Goal: Book appointment/travel/reservation

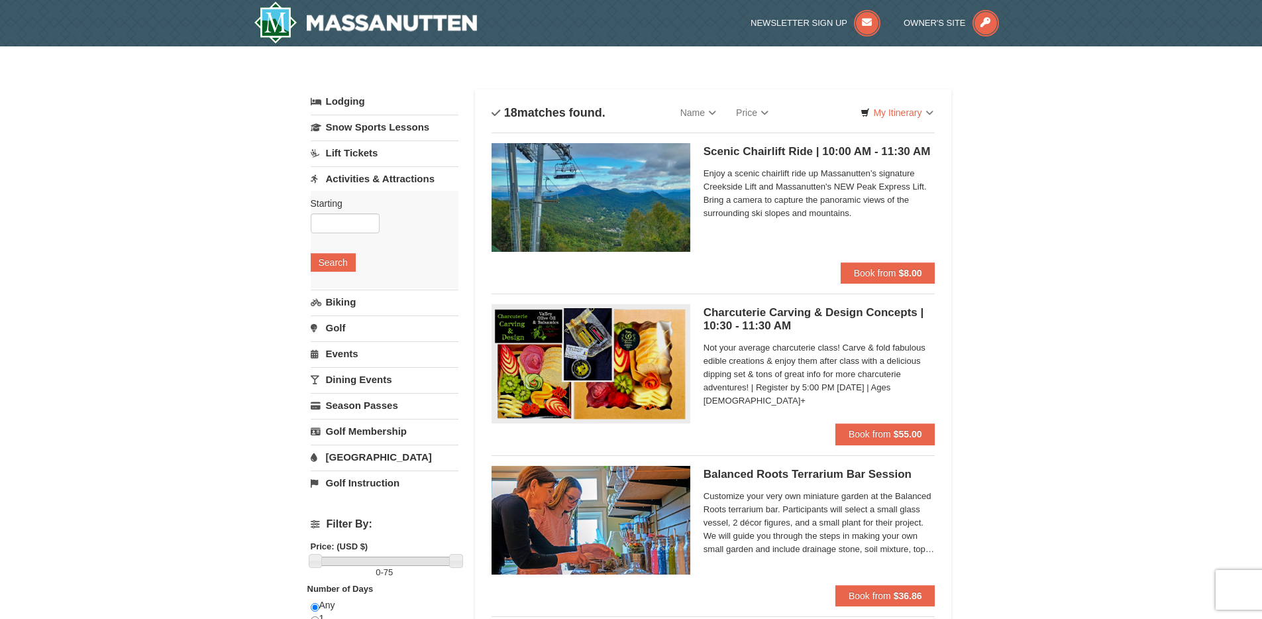
click at [818, 150] on h5 "Scenic Chairlift Ride | 10:00 AM - 11:30 AM Massanutten Scenic Chairlift Rides" at bounding box center [820, 151] width 232 height 13
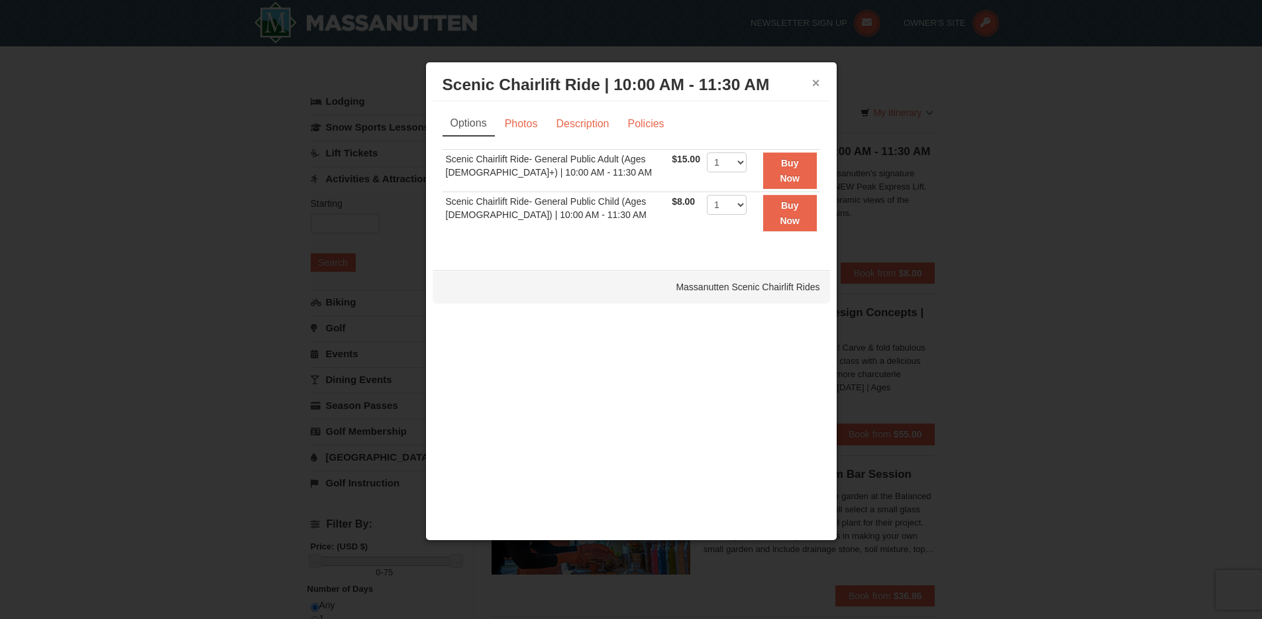
drag, startPoint x: 812, startPoint y: 85, endPoint x: 751, endPoint y: 87, distance: 61.6
click at [812, 85] on button "×" at bounding box center [816, 82] width 8 height 13
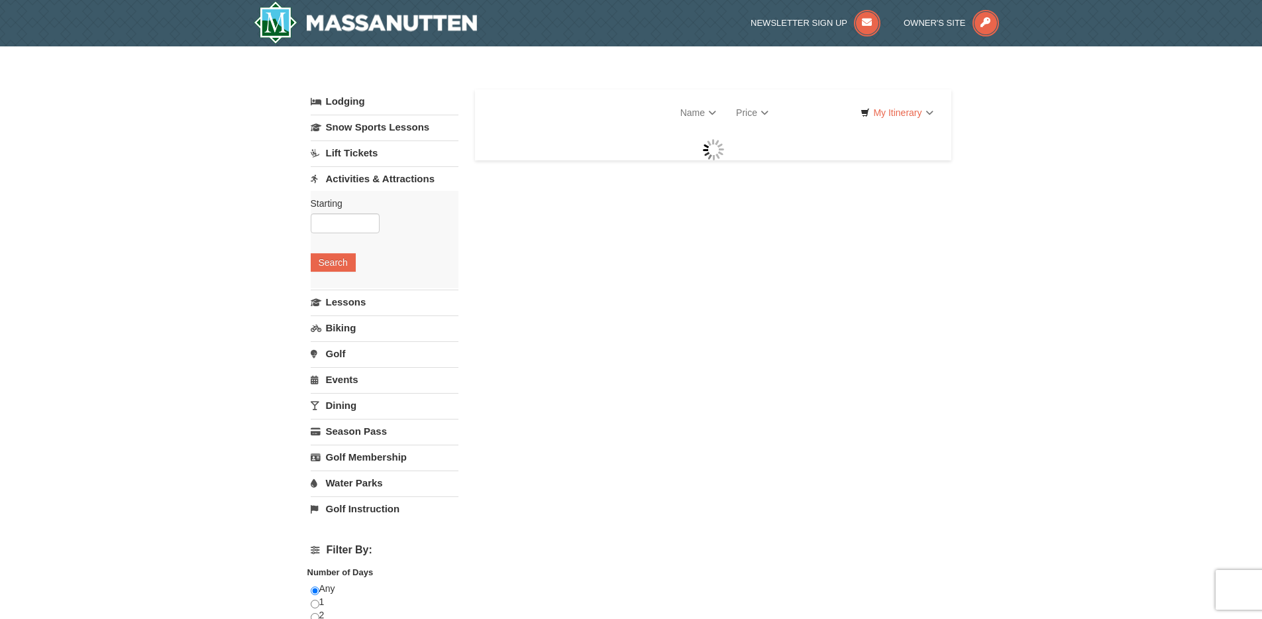
select select "10"
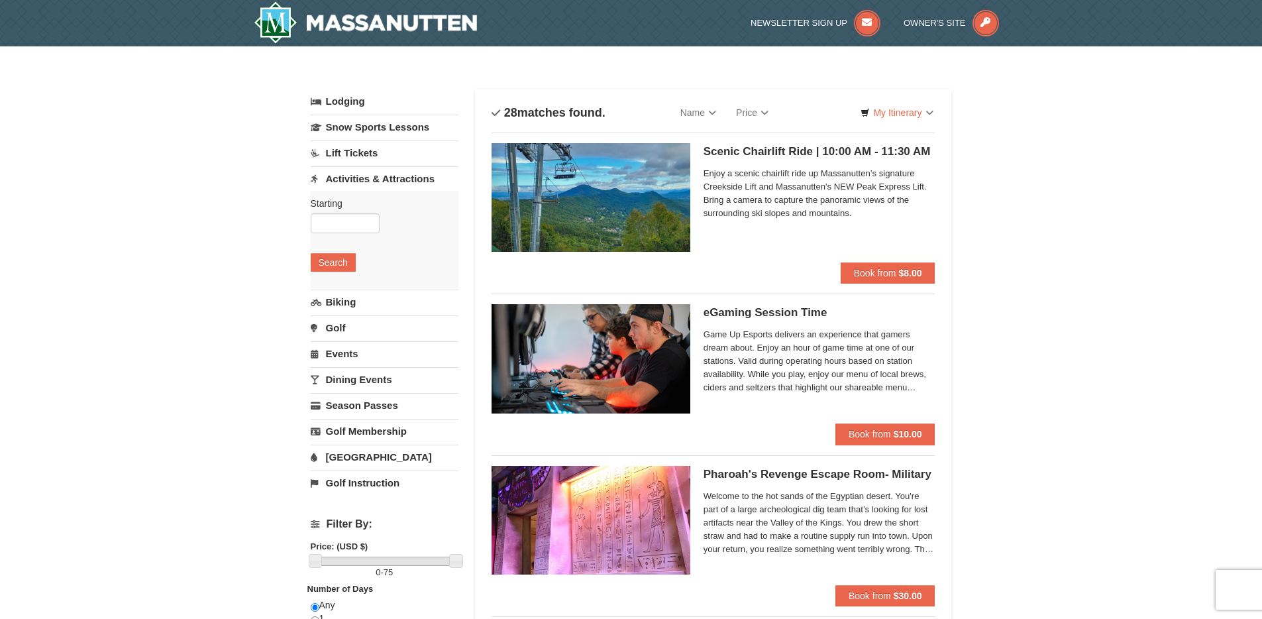
click at [841, 184] on span "Enjoy a scenic chairlift ride up Massanutten’s signature Creekside Lift and Mas…" at bounding box center [820, 193] width 232 height 53
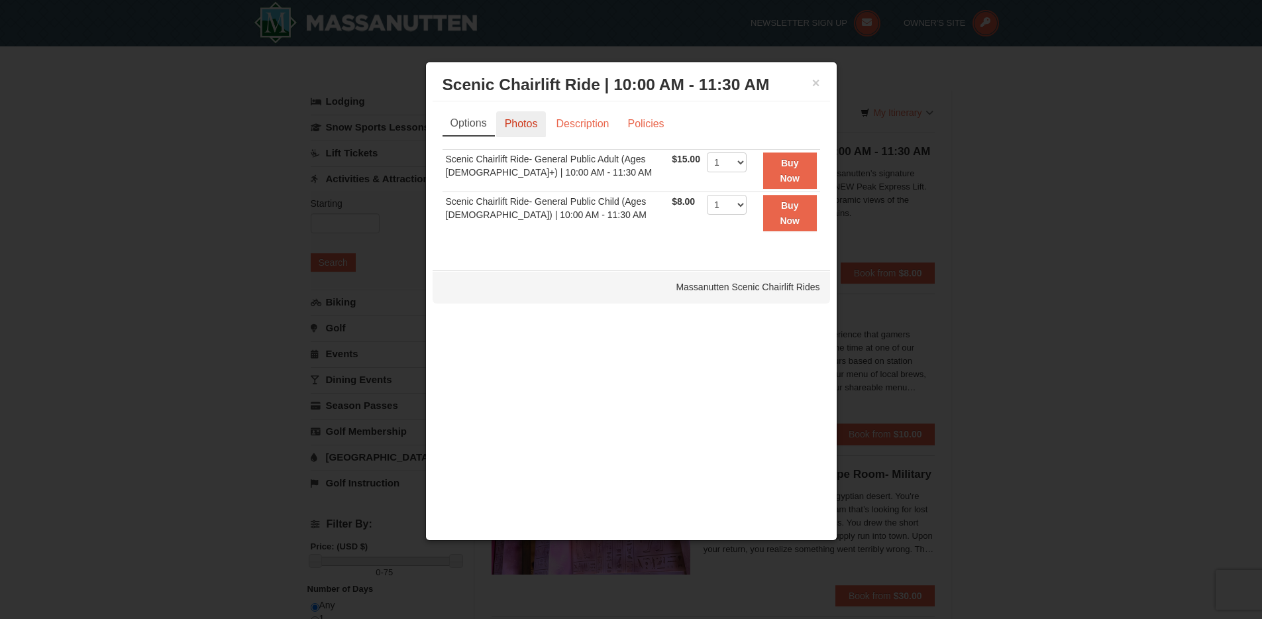
click at [529, 130] on link "Photos" at bounding box center [521, 123] width 50 height 25
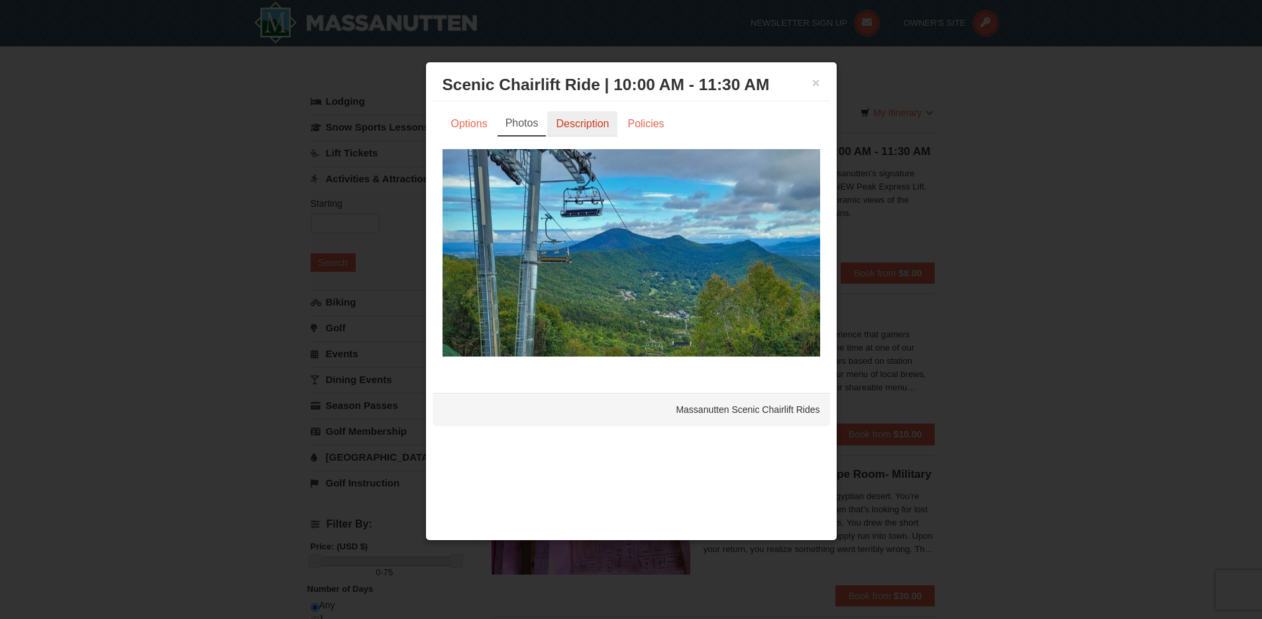
click at [576, 129] on link "Description" at bounding box center [582, 123] width 70 height 25
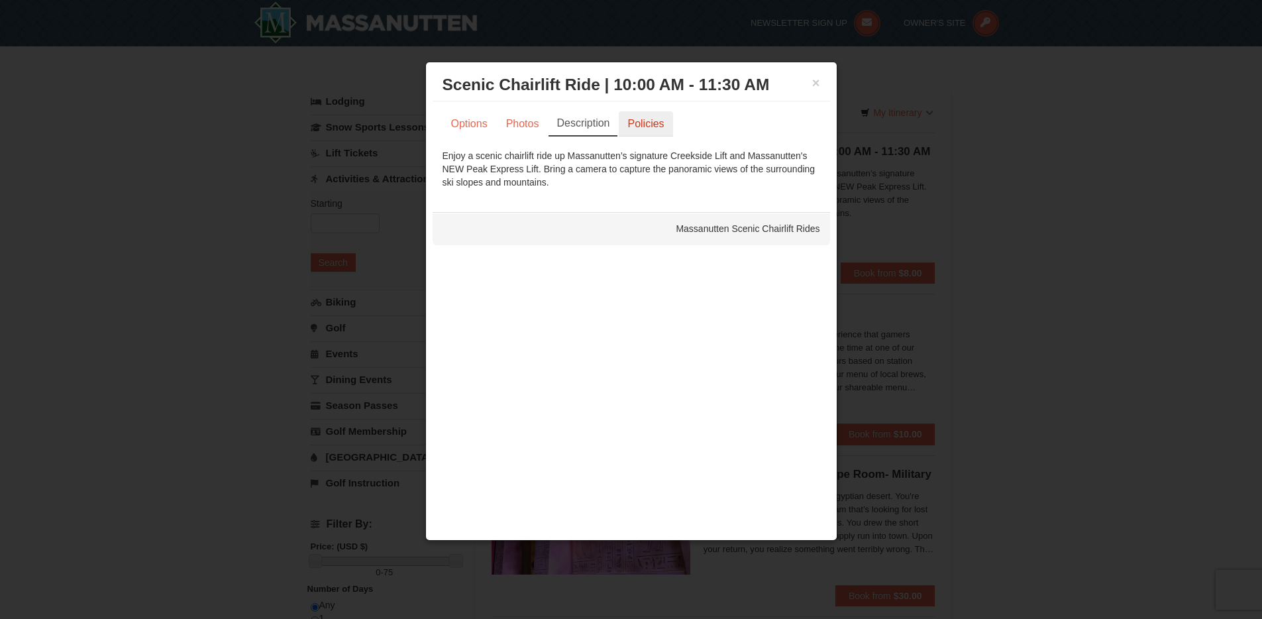
click at [633, 129] on link "Policies" at bounding box center [646, 123] width 54 height 25
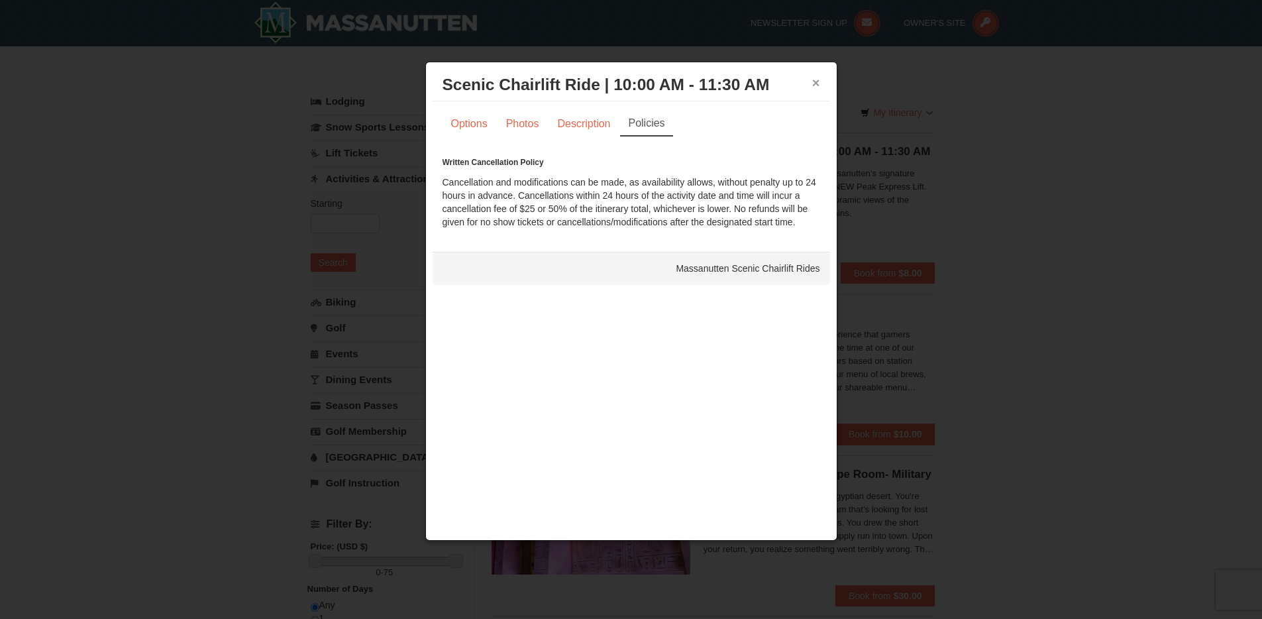
click at [817, 83] on button "×" at bounding box center [816, 82] width 8 height 13
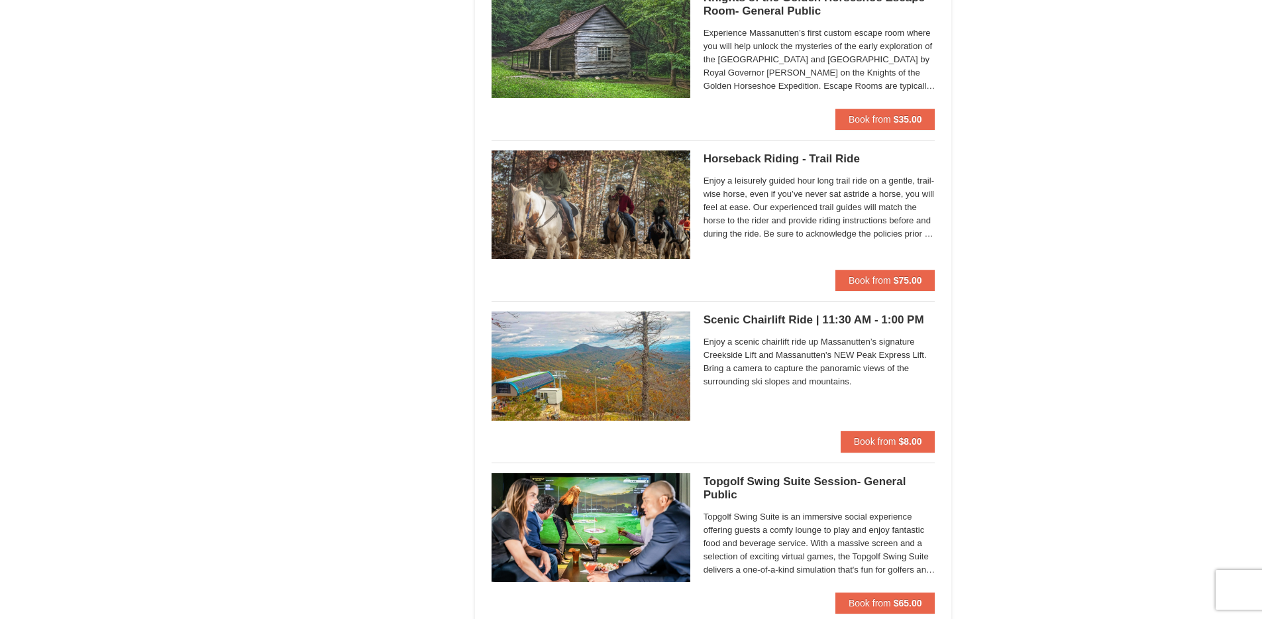
scroll to position [1816, 0]
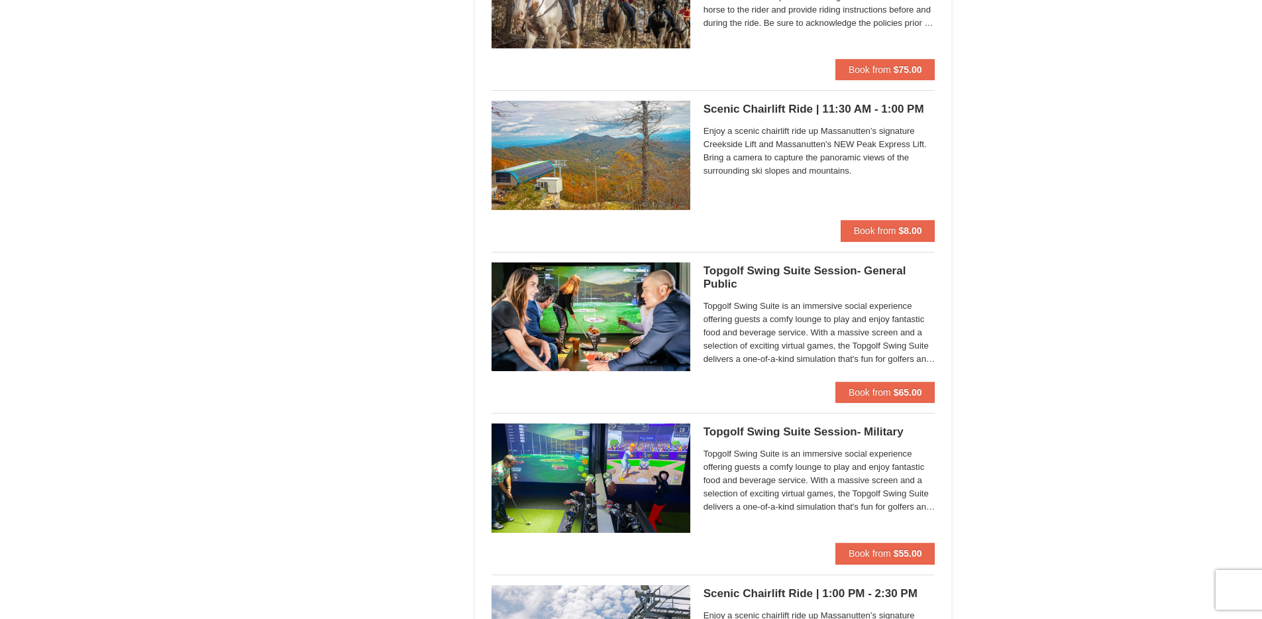
click at [788, 141] on span "Enjoy a scenic chairlift ride up Massanutten’s signature Creekside Lift and Mas…" at bounding box center [820, 151] width 232 height 53
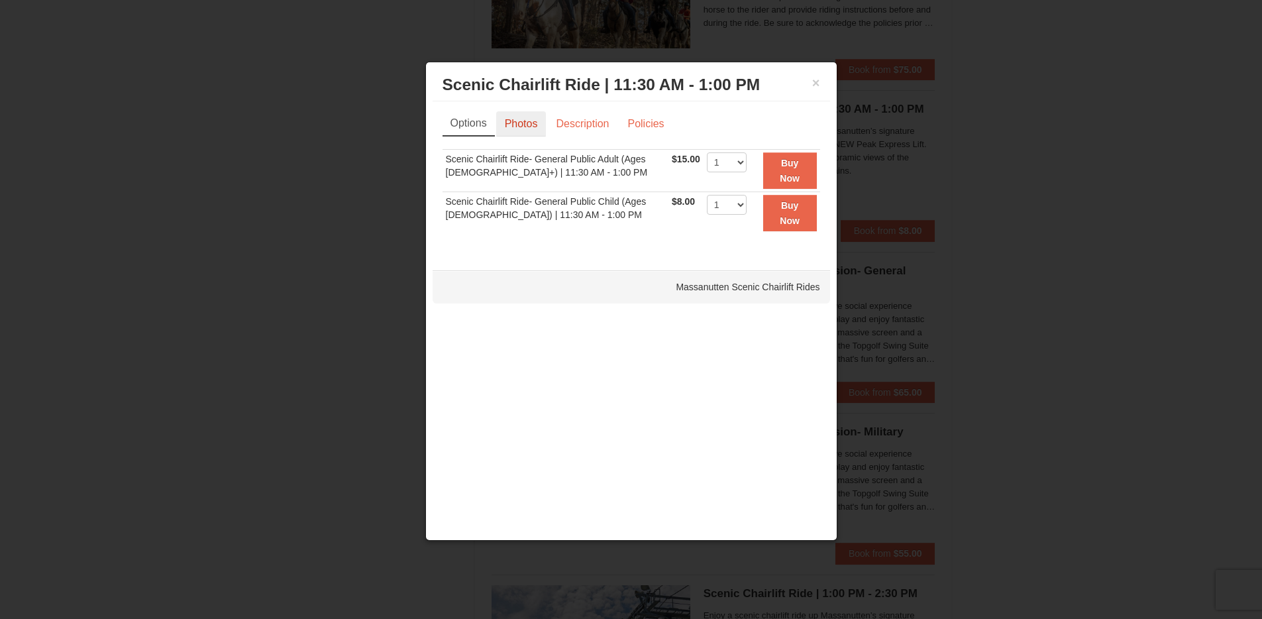
click at [519, 121] on link "Photos" at bounding box center [521, 123] width 50 height 25
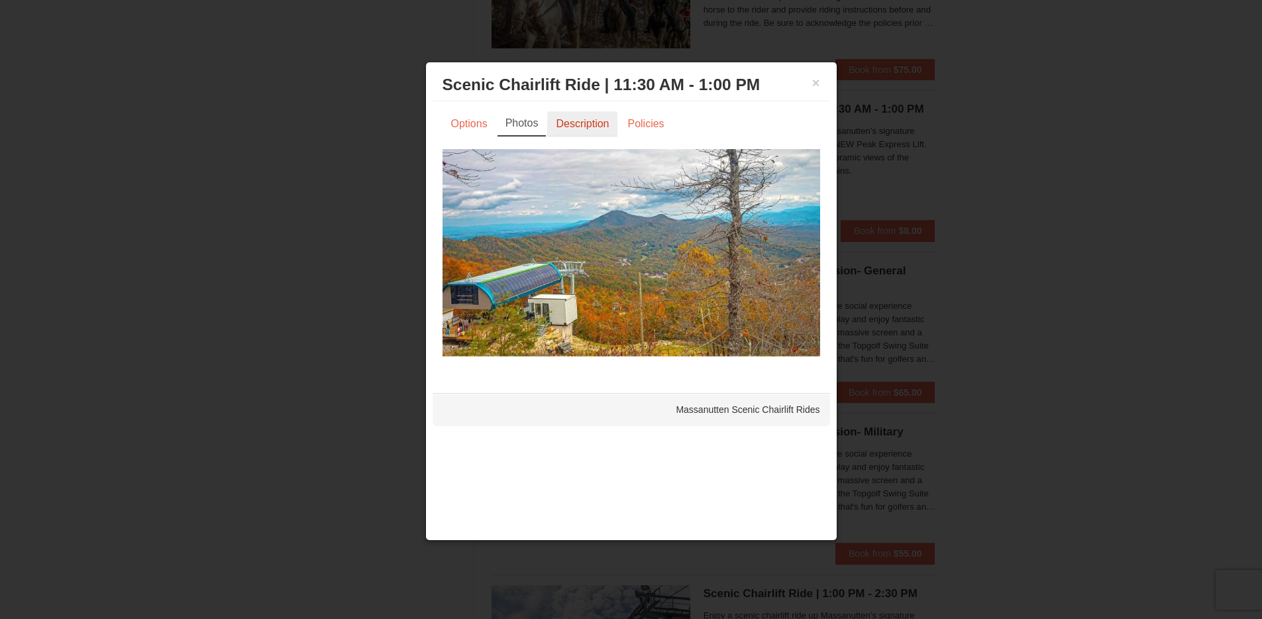
click at [556, 127] on link "Description" at bounding box center [582, 123] width 70 height 25
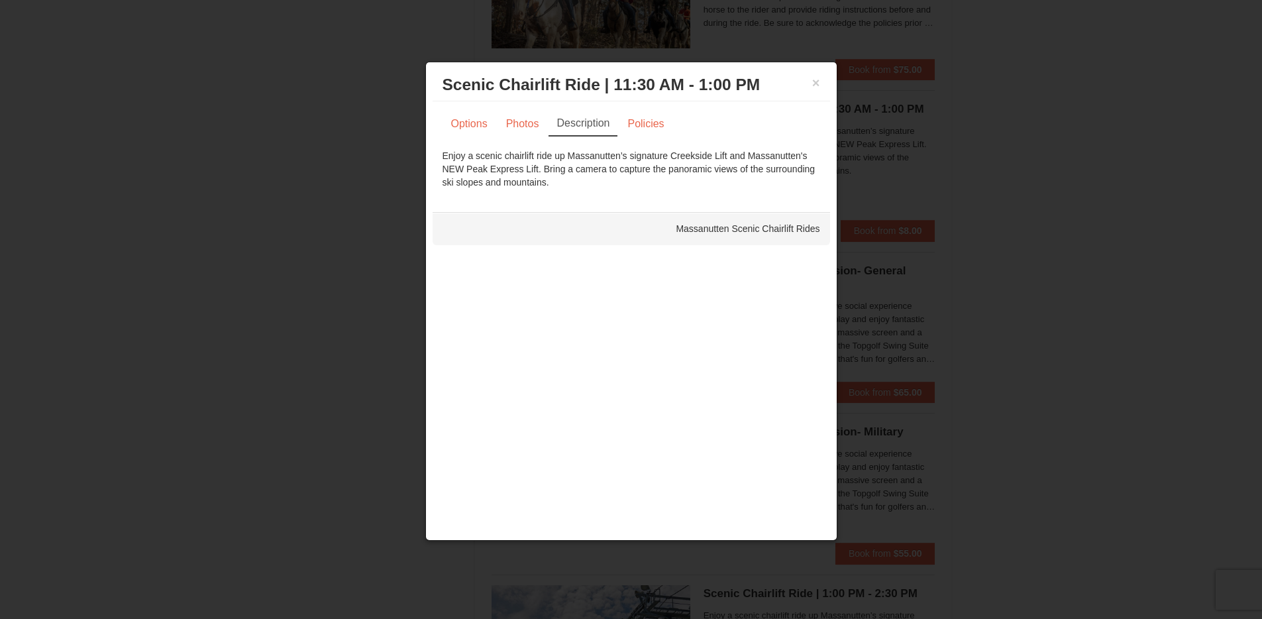
click at [1069, 255] on div at bounding box center [631, 309] width 1262 height 619
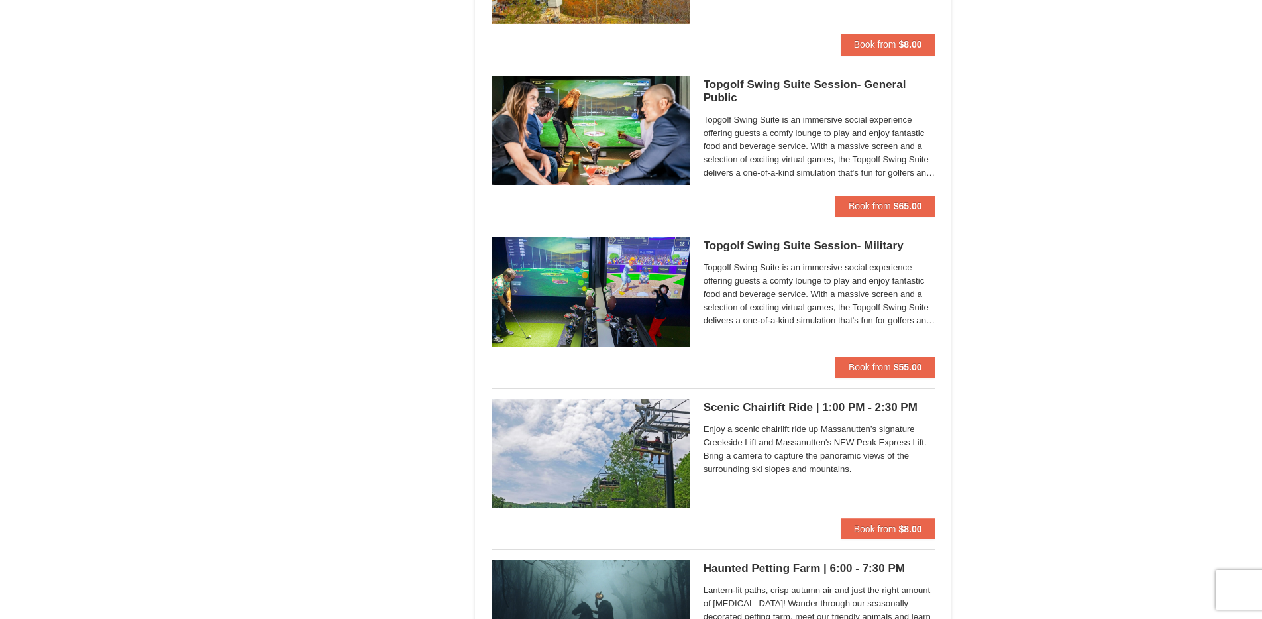
scroll to position [2223, 0]
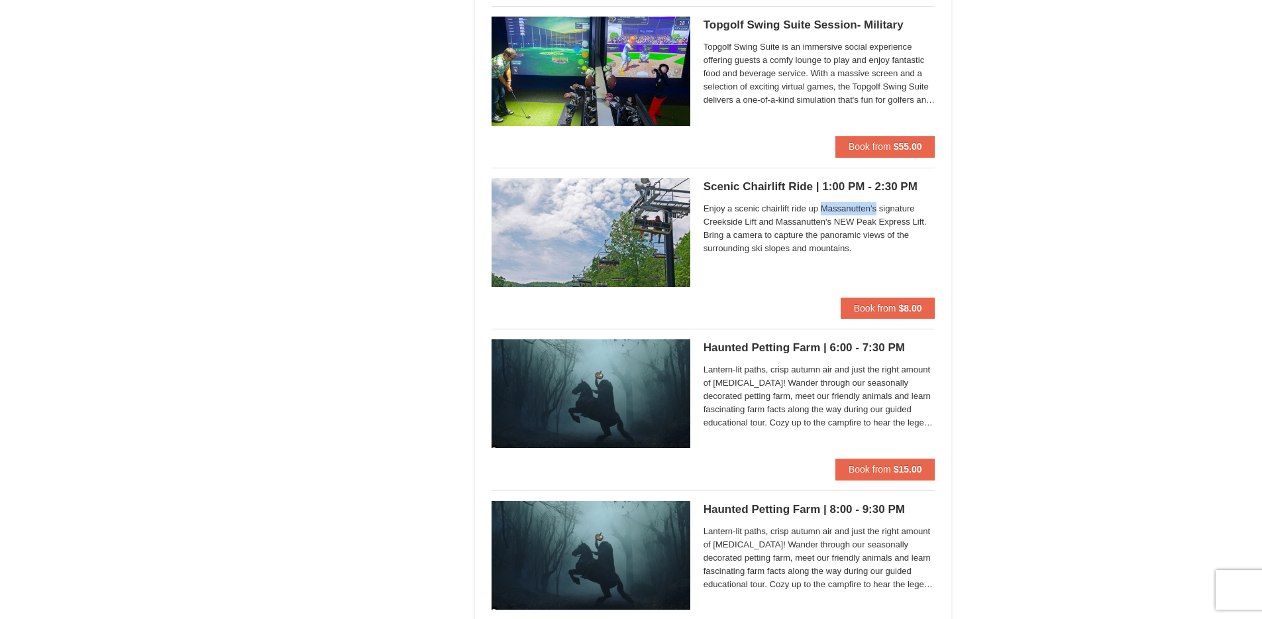
drag, startPoint x: 820, startPoint y: 209, endPoint x: 877, endPoint y: 211, distance: 56.4
click at [877, 211] on span "Enjoy a scenic chairlift ride up Massanutten’s signature Creekside Lift and Mas…" at bounding box center [820, 228] width 232 height 53
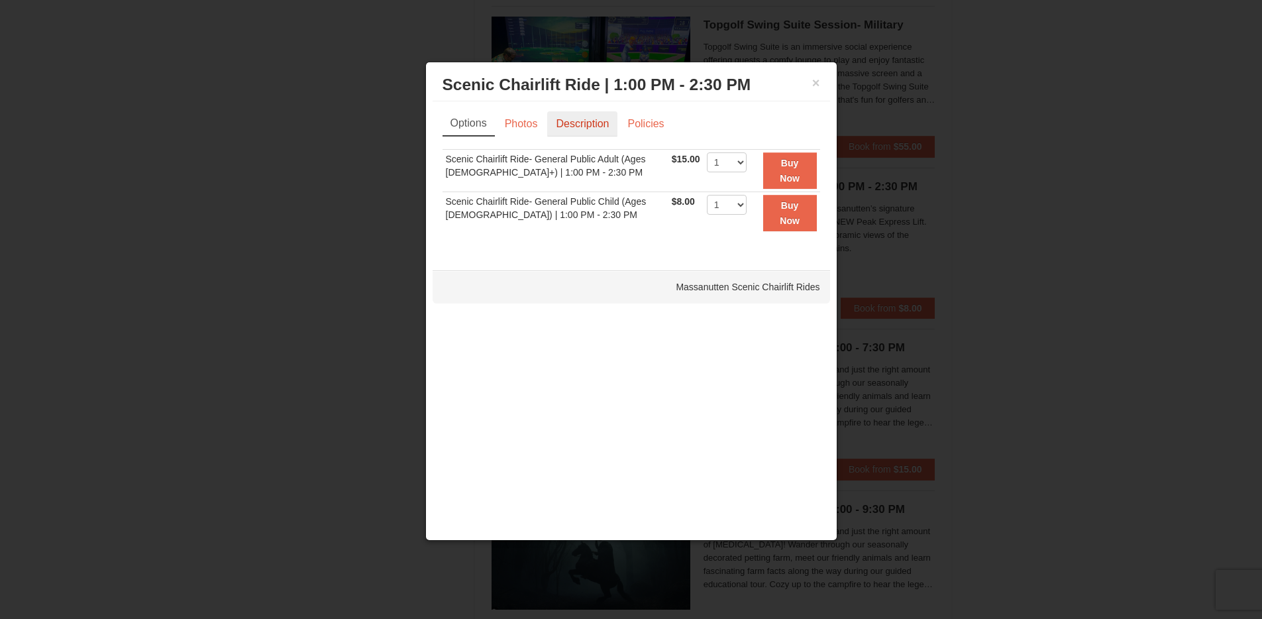
click at [577, 127] on link "Description" at bounding box center [582, 123] width 70 height 25
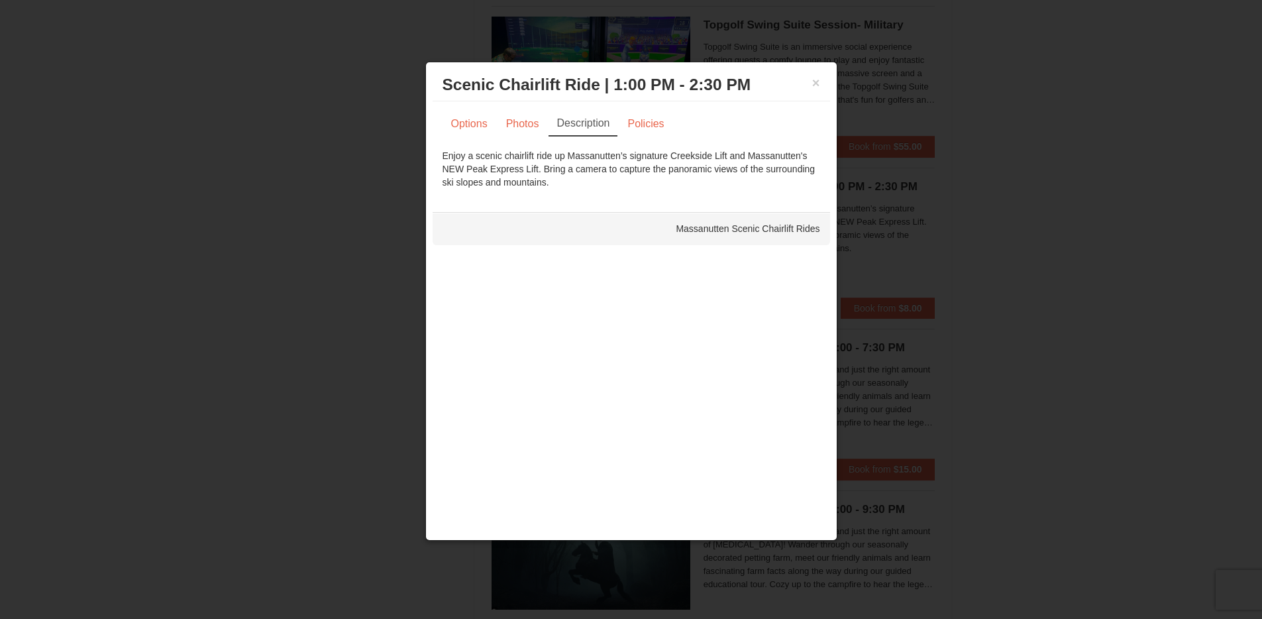
click at [580, 156] on div "Enjoy a scenic chairlift ride up Massanutten’s signature Creekside Lift and Mas…" at bounding box center [632, 169] width 378 height 40
copy div "Massanutten’s"
click at [818, 82] on button "×" at bounding box center [816, 82] width 8 height 13
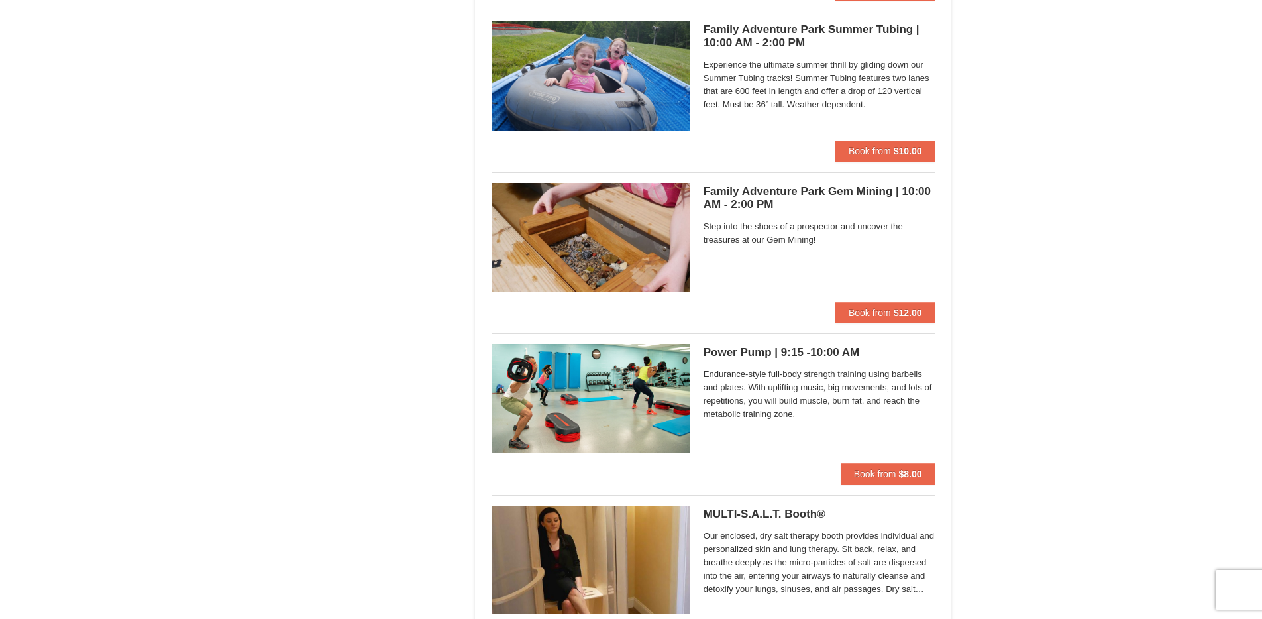
scroll to position [3833, 0]
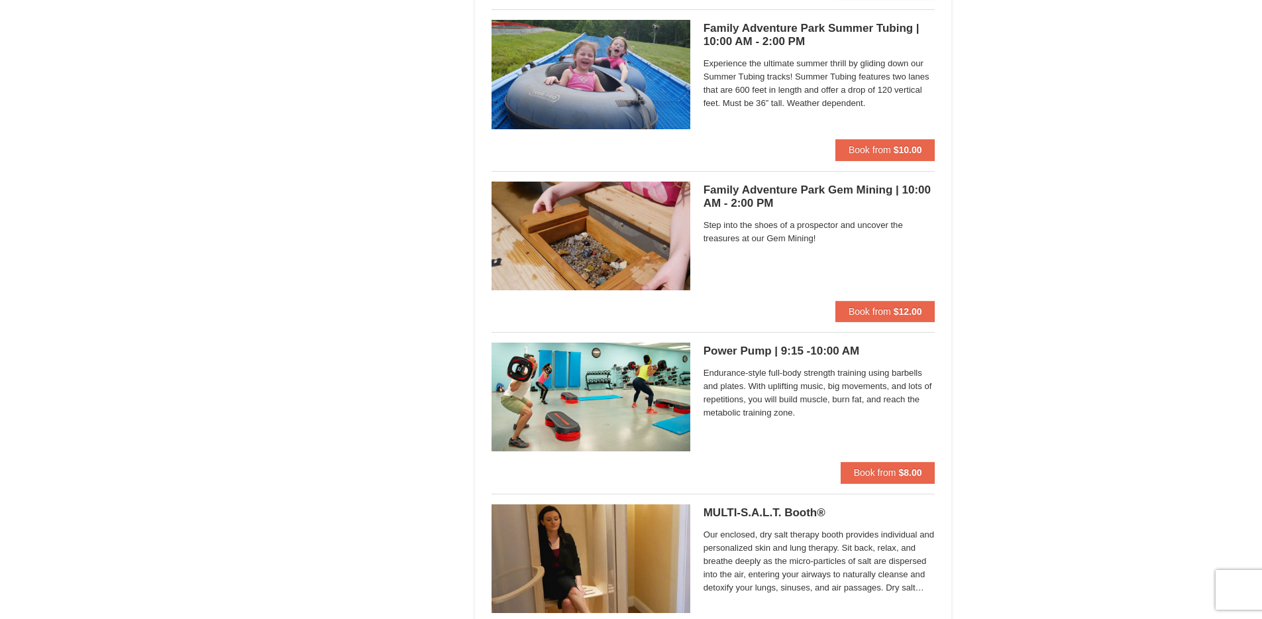
click at [763, 40] on h5 "Family Adventure Park Summer Tubing | 10:00 AM - 2:00 PM Massanutten Family Adv…" at bounding box center [820, 35] width 232 height 27
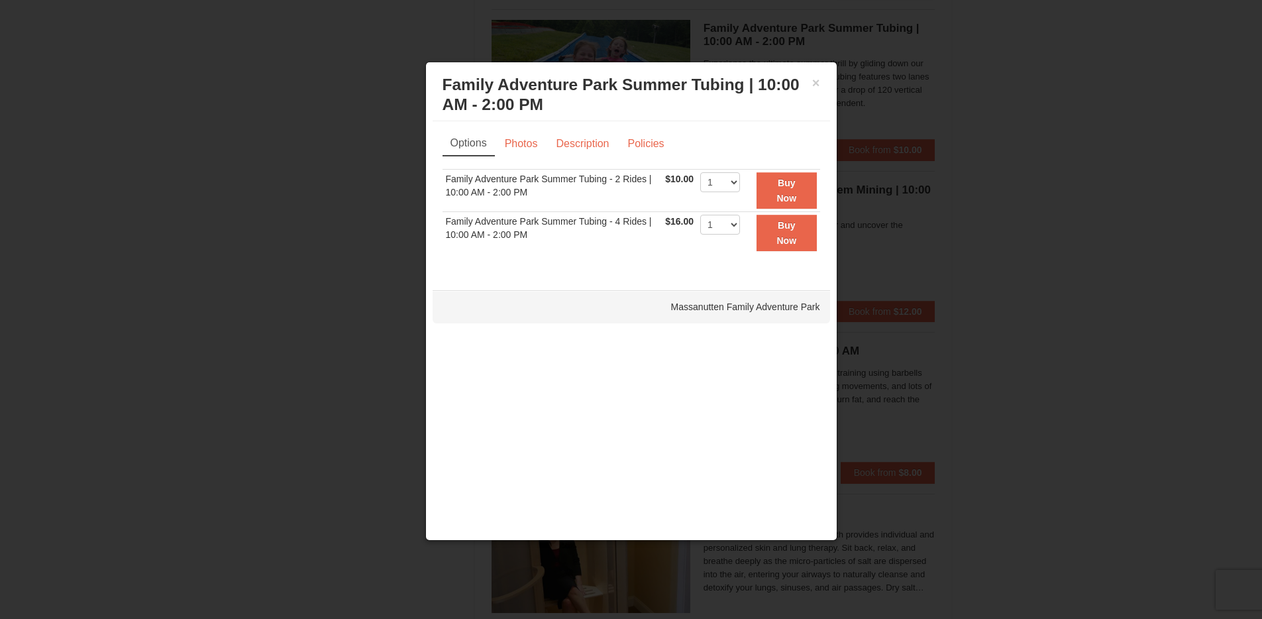
click at [1073, 214] on div at bounding box center [631, 309] width 1262 height 619
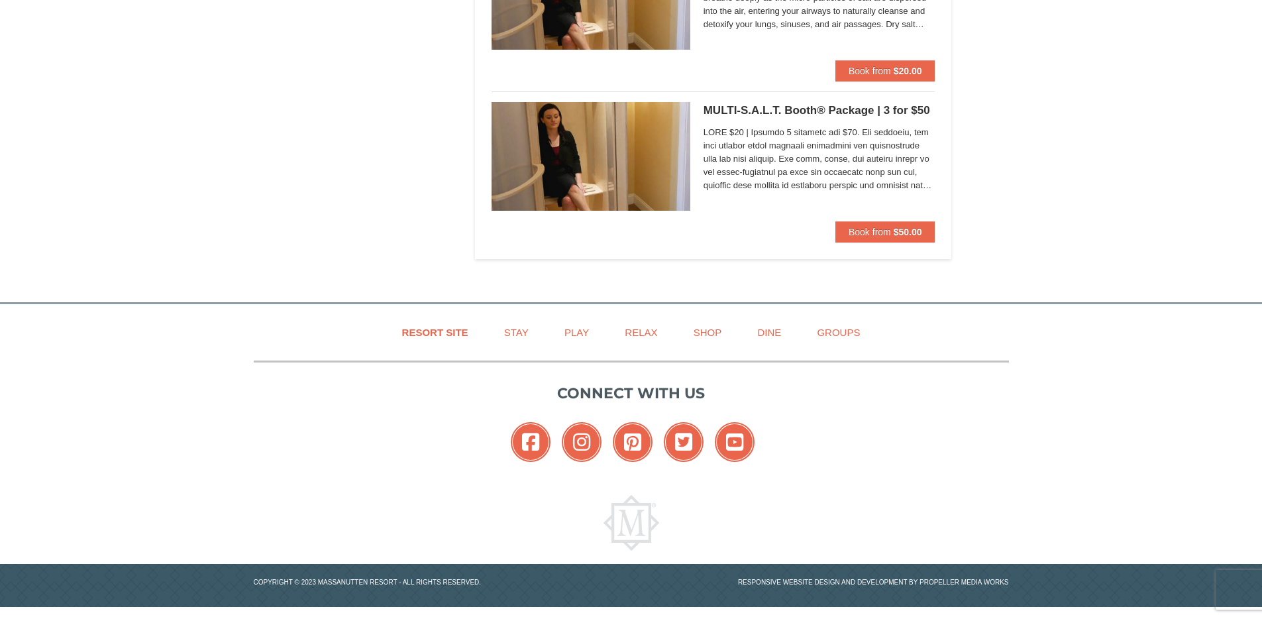
scroll to position [4397, 0]
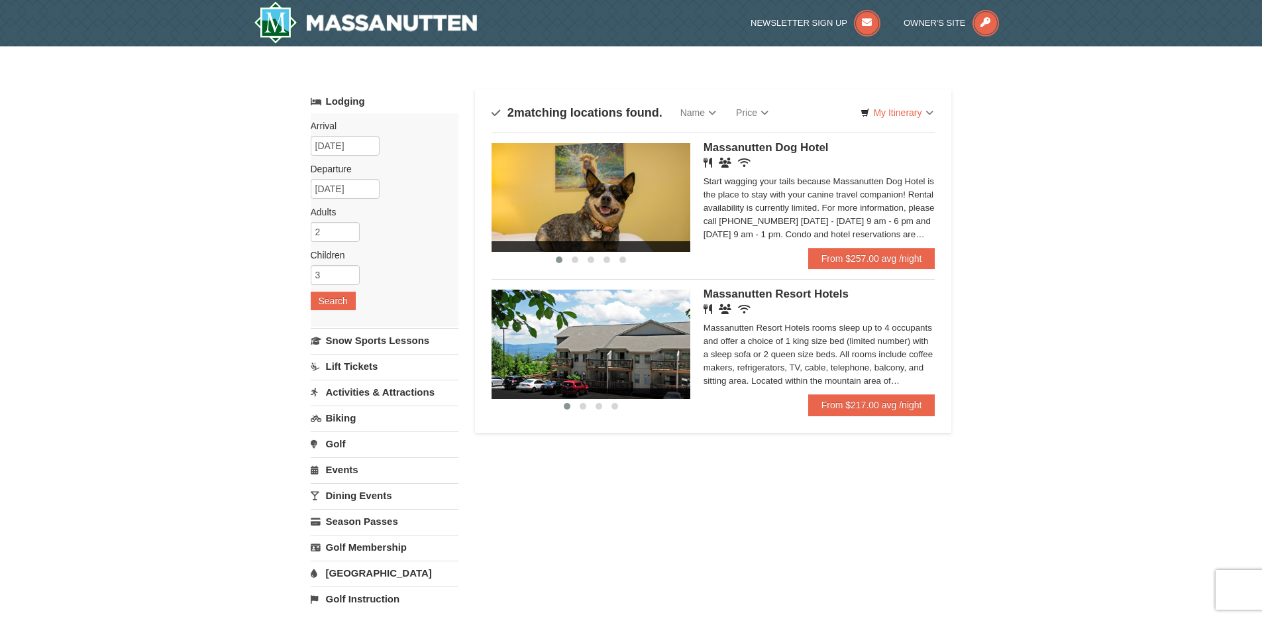
click at [825, 308] on div "Restaurant Banquet Facilities Wireless Internet (free)" at bounding box center [820, 309] width 232 height 13
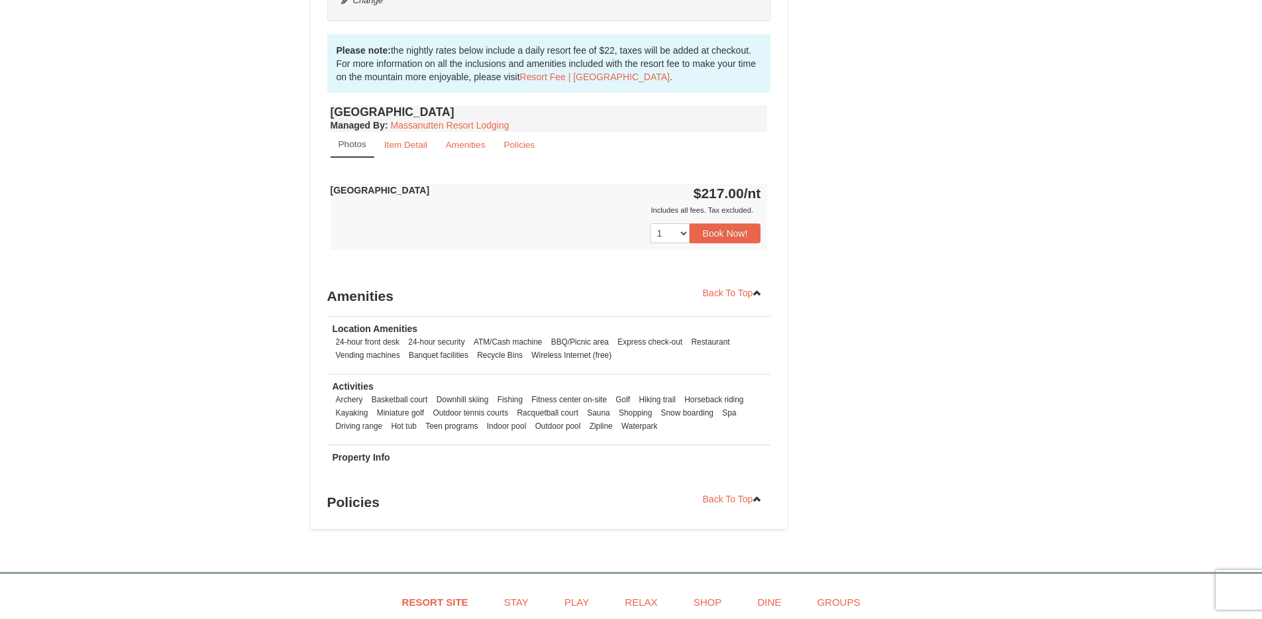
scroll to position [622, 0]
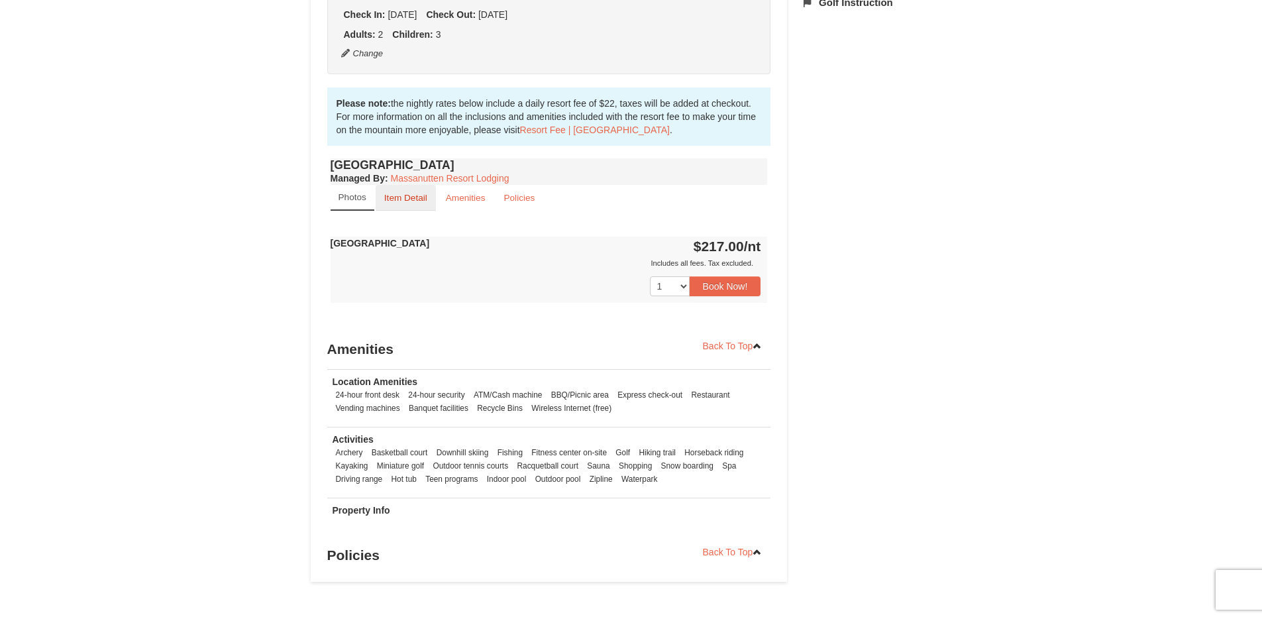
click at [414, 201] on small "Item Detail" at bounding box center [405, 198] width 43 height 10
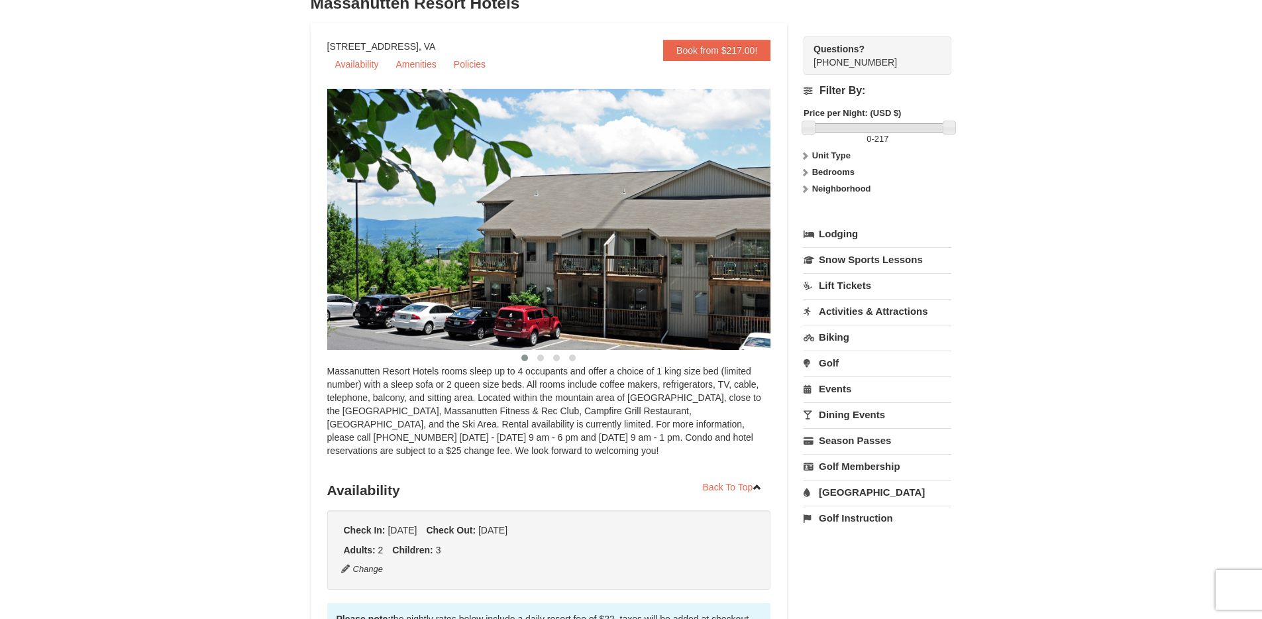
scroll to position [103, 0]
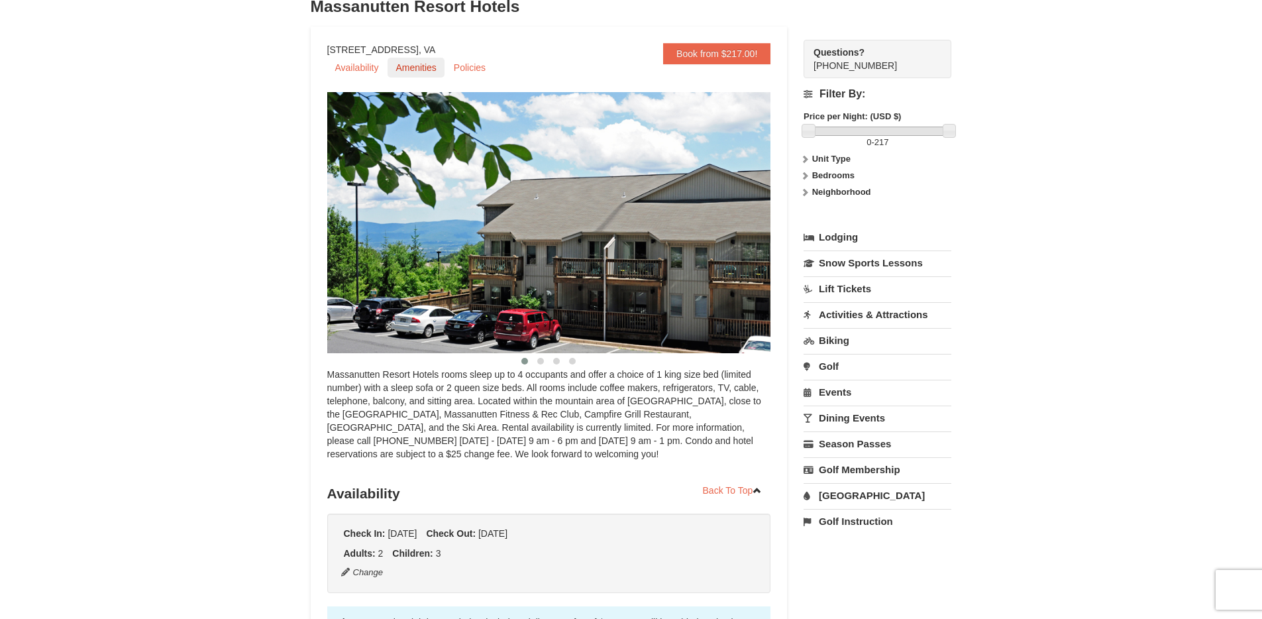
click at [410, 66] on link "Amenities" at bounding box center [416, 68] width 56 height 20
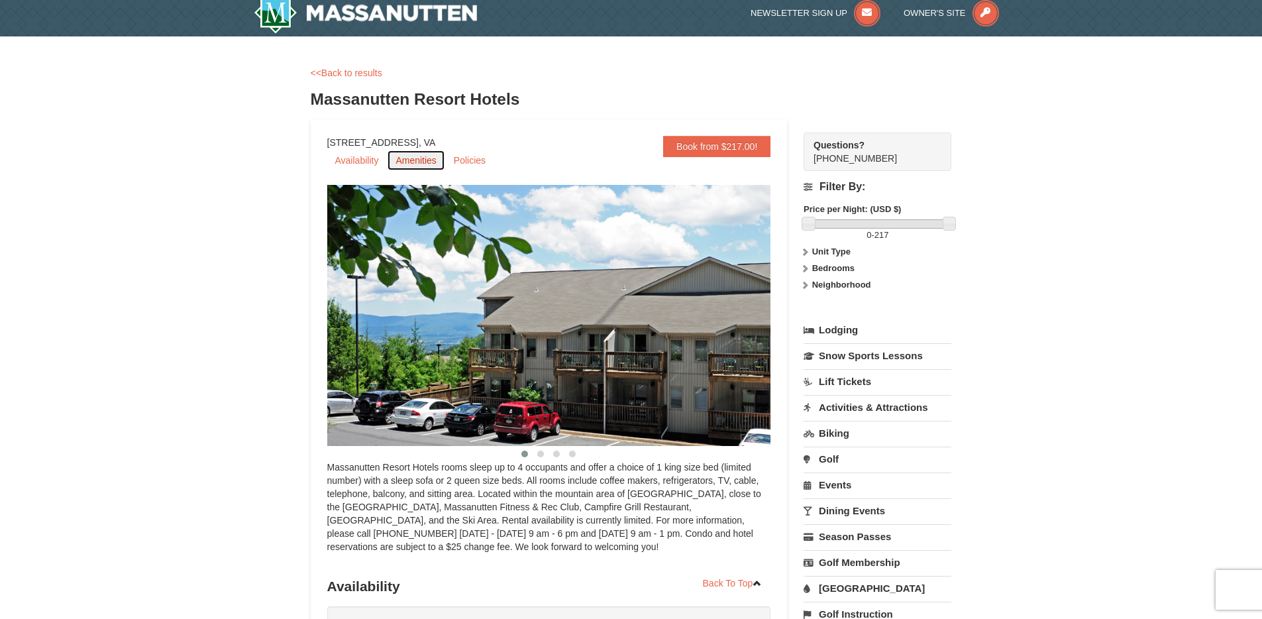
scroll to position [0, 0]
